Goal: Navigation & Orientation: Find specific page/section

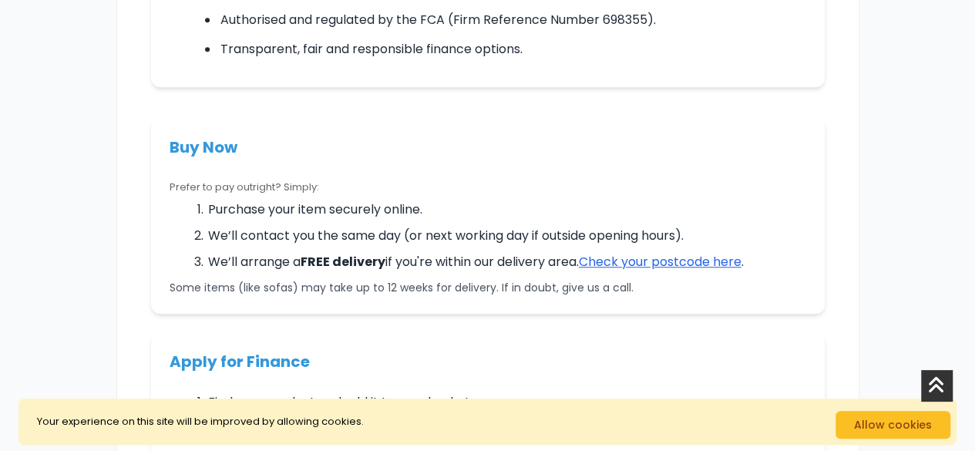
scroll to position [77, 0]
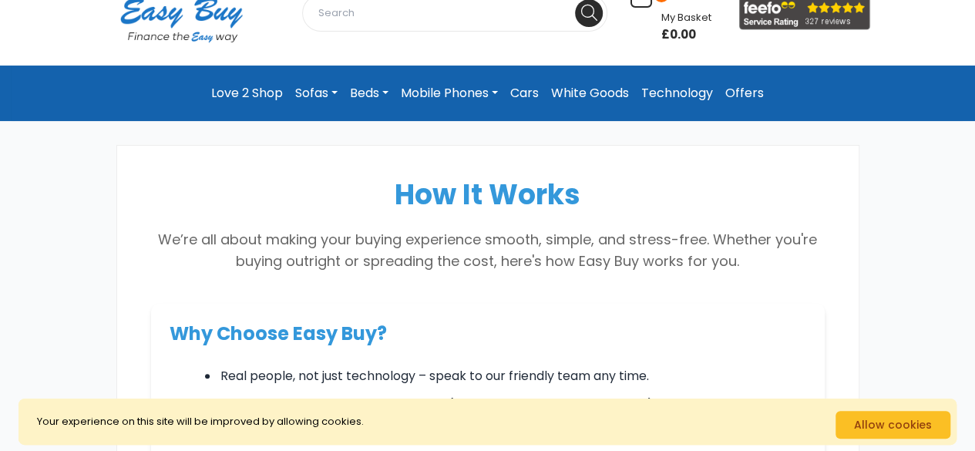
click at [472, 95] on link "Mobile Phones" at bounding box center [449, 93] width 109 height 31
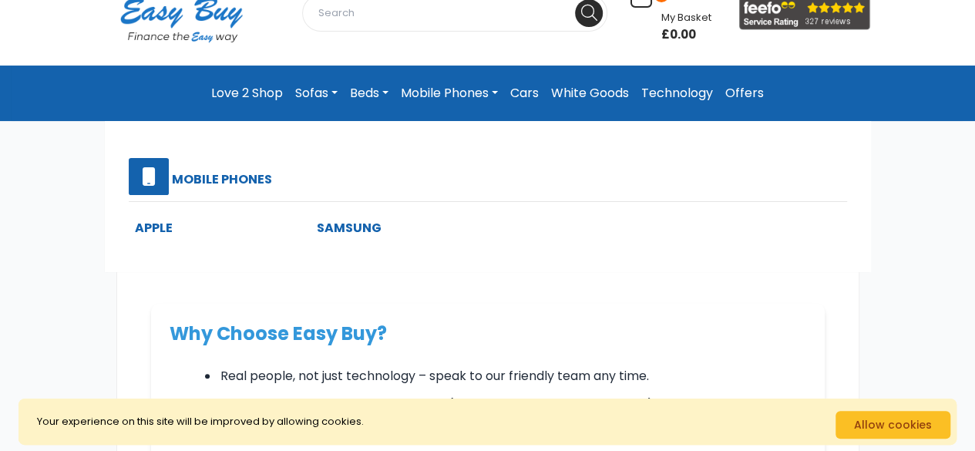
click at [317, 229] on link "Samsung" at bounding box center [349, 228] width 65 height 18
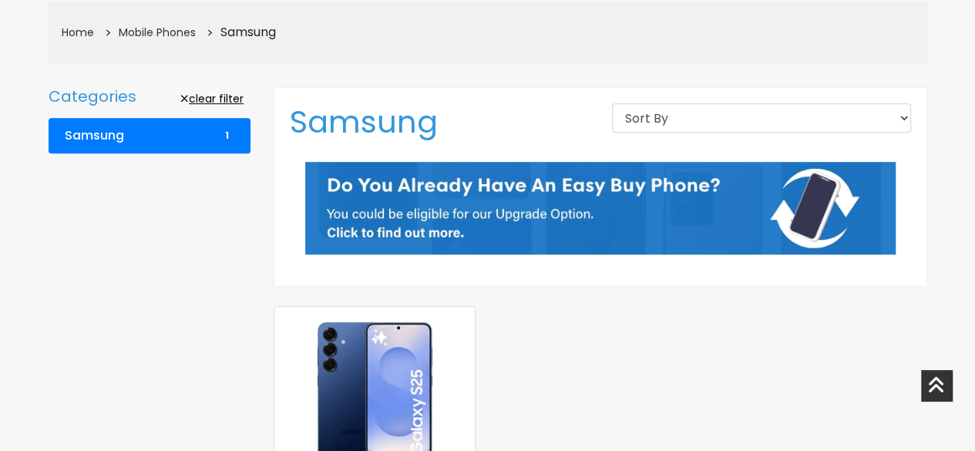
scroll to position [308, 0]
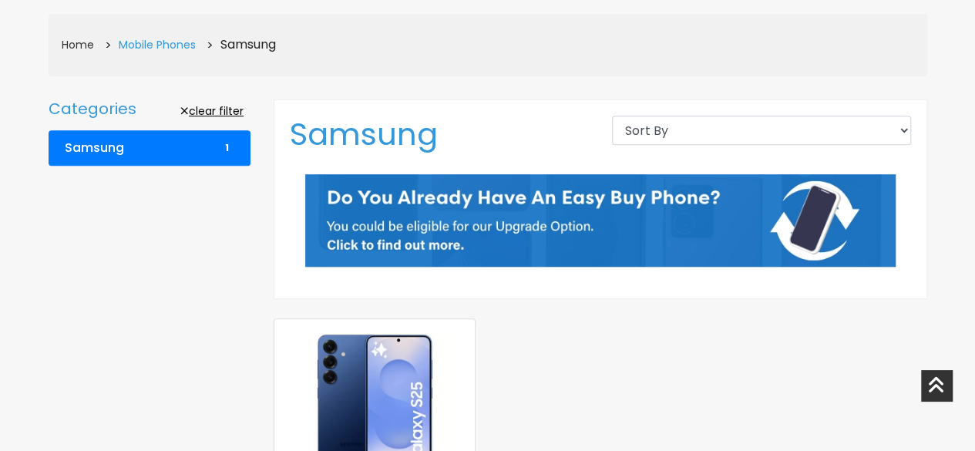
click at [160, 44] on link "Mobile Phones" at bounding box center [157, 44] width 77 height 15
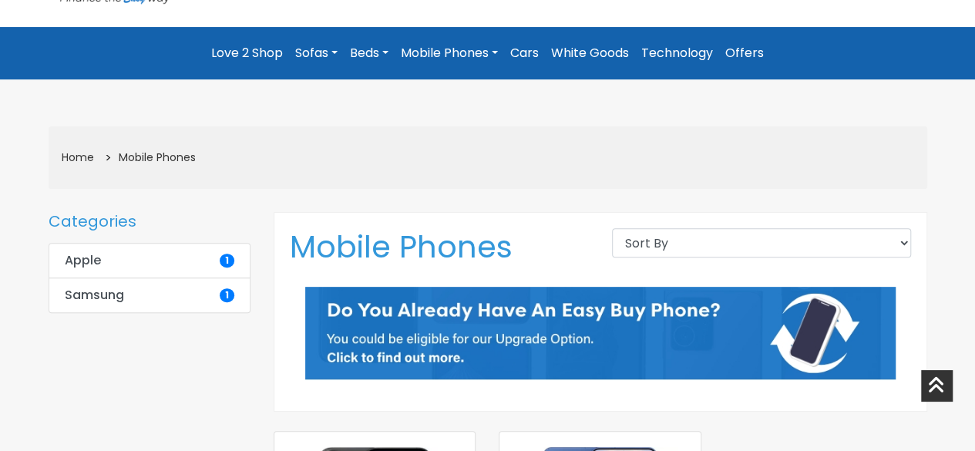
scroll to position [154, 0]
